Goal: Information Seeking & Learning: Stay updated

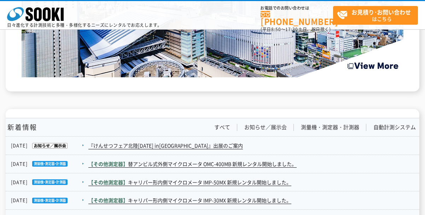
scroll to position [1285, 0]
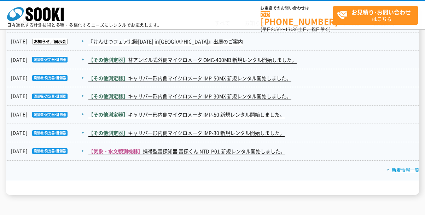
click at [397, 167] on link "新着情報一覧" at bounding box center [403, 170] width 32 height 7
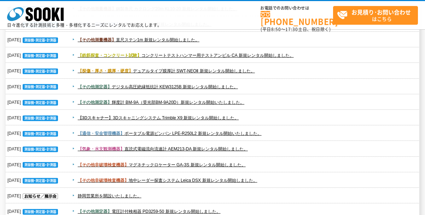
scroll to position [1419, 0]
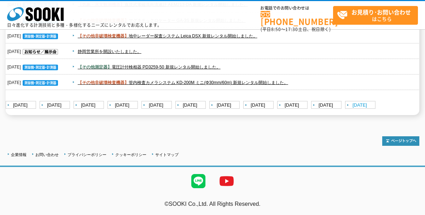
click at [360, 105] on link "[DATE]" at bounding box center [361, 105] width 32 height 9
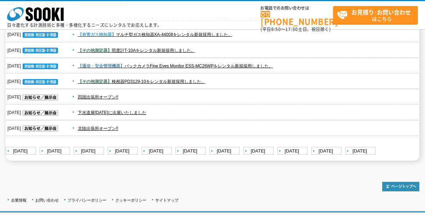
scroll to position [492, 0]
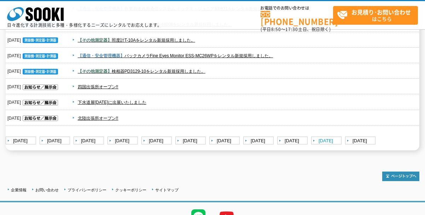
click at [330, 140] on link "[DATE]" at bounding box center [327, 141] width 32 height 9
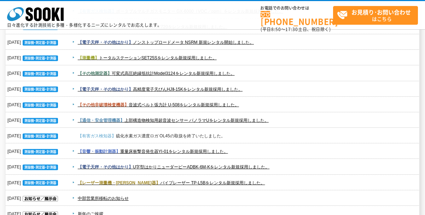
scroll to position [981, 0]
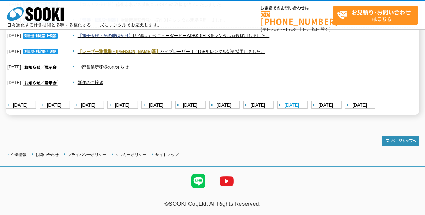
click at [299, 106] on link "[DATE]" at bounding box center [293, 105] width 32 height 9
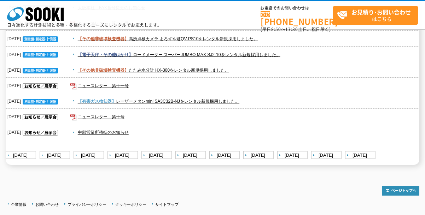
scroll to position [885, 0]
